Goal: Find specific page/section: Find specific page/section

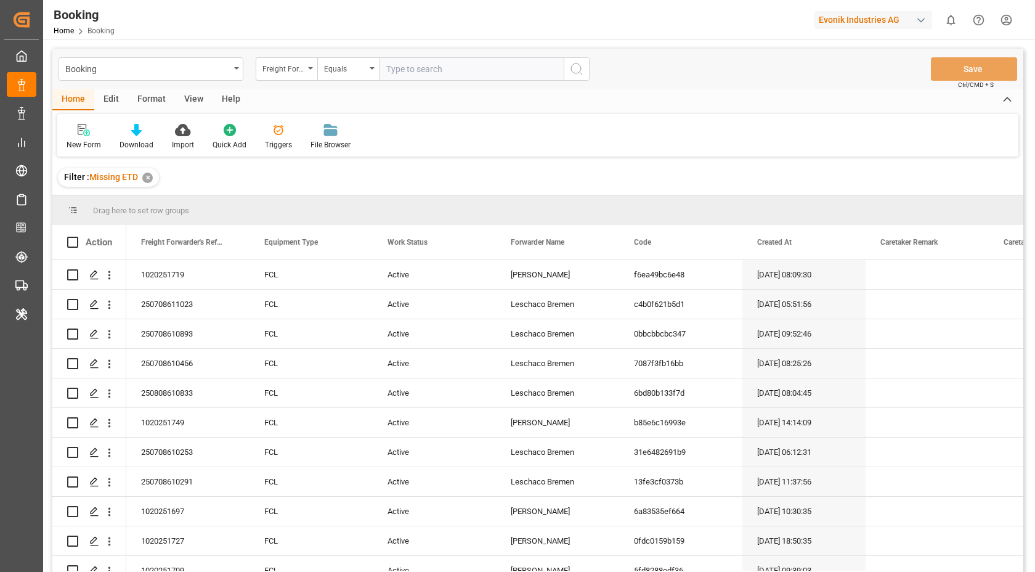
click at [917, 23] on div "button" at bounding box center [921, 20] width 12 height 12
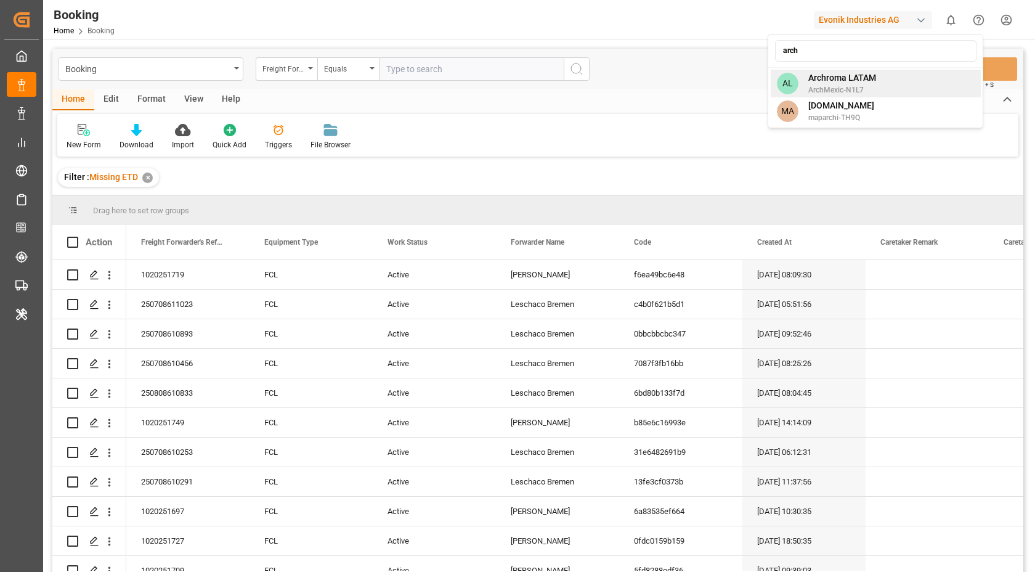
type input "arch"
click at [911, 90] on div "AL Archroma LATAM ArchMexic-N1L7" at bounding box center [876, 84] width 210 height 28
